Goal: Information Seeking & Learning: Learn about a topic

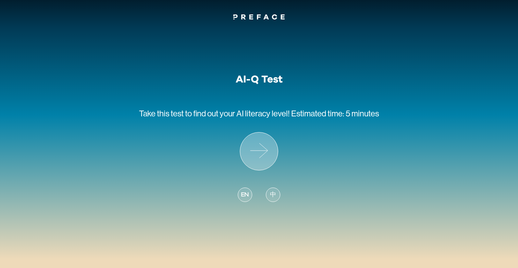
click at [259, 148] on icon at bounding box center [259, 151] width 38 height 38
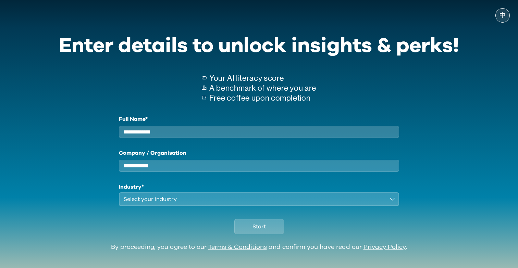
type input "**********"
click at [220, 203] on div "Select your industry" at bounding box center [254, 199] width 261 height 8
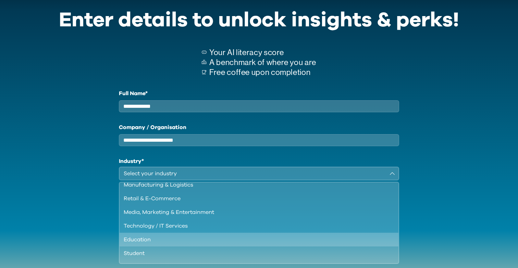
scroll to position [35, 0]
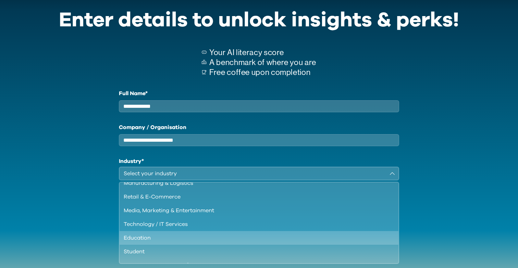
click at [159, 242] on div "Education" at bounding box center [255, 238] width 262 height 8
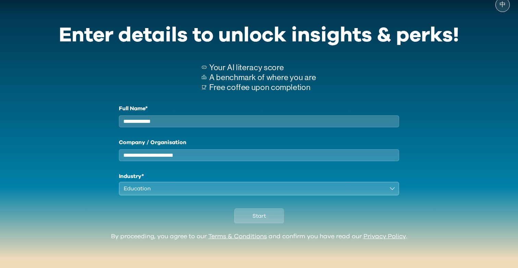
scroll to position [16, 0]
click at [257, 215] on span "Start" at bounding box center [258, 216] width 13 height 8
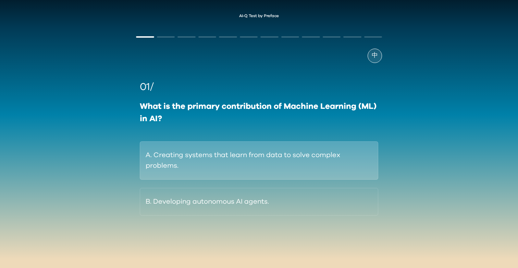
click at [336, 162] on button "A. Creating systems that learn from data to solve complex problems." at bounding box center [259, 160] width 238 height 38
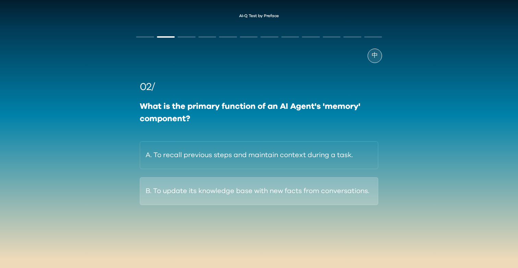
click at [368, 191] on button "B. To update its knowledge base with new facts from conversations." at bounding box center [259, 191] width 238 height 28
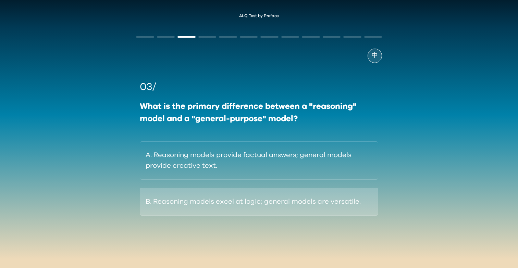
click at [353, 192] on button "B. Reasoning models excel at logic; general models are versatile." at bounding box center [259, 202] width 238 height 28
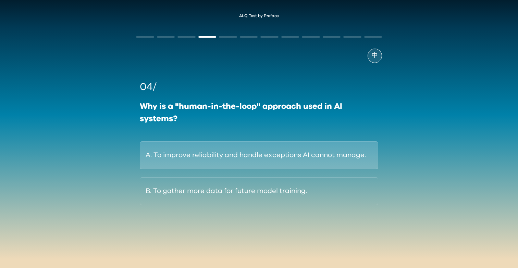
click at [371, 151] on button "A. To improve reliability and handle exceptions AI cannot manage." at bounding box center [259, 155] width 238 height 28
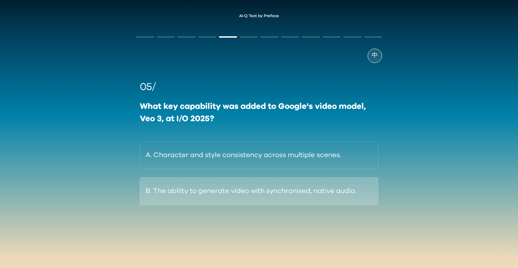
click at [346, 184] on button "B. The ability to generate video with synchronised, native audio." at bounding box center [259, 191] width 238 height 28
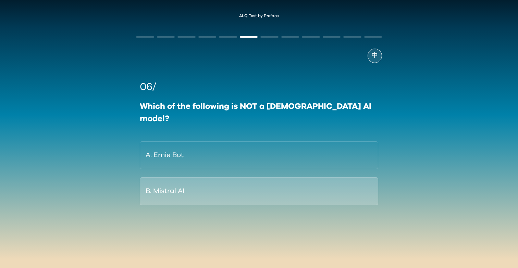
click at [331, 177] on button "B. Mistral AI" at bounding box center [259, 191] width 238 height 28
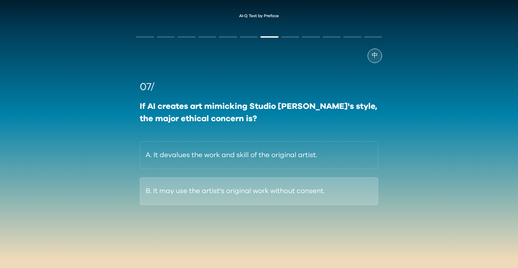
click at [363, 179] on button "B. It may use the artist's original work without consent." at bounding box center [259, 191] width 238 height 28
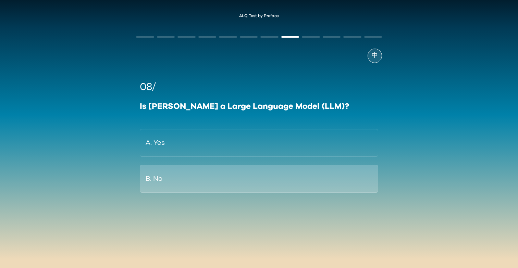
click at [368, 179] on button "B. No" at bounding box center [259, 179] width 238 height 28
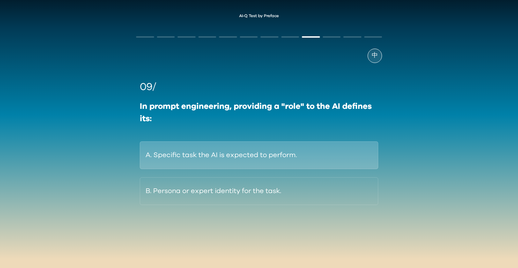
click at [351, 151] on button "A. Specific task the AI is expected to perform." at bounding box center [259, 155] width 238 height 28
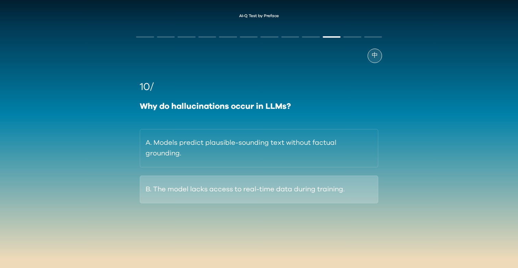
click at [336, 188] on button "B. The model lacks access to real-time data during training." at bounding box center [259, 190] width 238 height 28
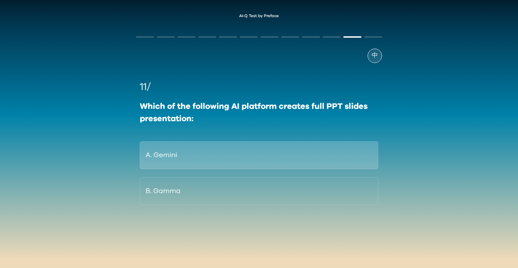
click at [348, 155] on button "A. Gemini" at bounding box center [259, 155] width 238 height 28
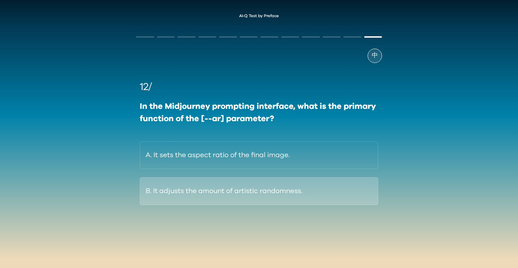
click at [356, 186] on button "B. It adjusts the amount of artistic randomness." at bounding box center [259, 191] width 238 height 28
